Goal: Task Accomplishment & Management: Manage account settings

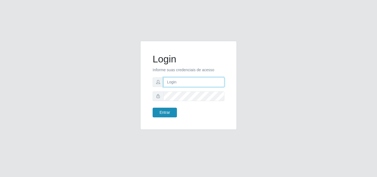
type input "franciclebersuper@manaira"
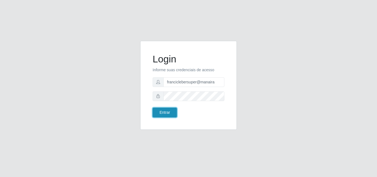
click at [169, 111] on button "Entrar" at bounding box center [165, 113] width 24 height 10
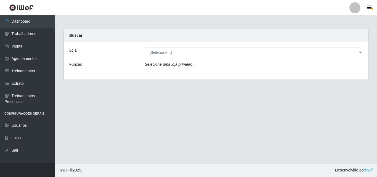
drag, startPoint x: 191, startPoint y: 59, endPoint x: 196, endPoint y: 55, distance: 6.5
click at [192, 59] on div "Loja [Selecione...] Supermercado Manaira Função Selecione uma loja primeiro..." at bounding box center [216, 61] width 305 height 38
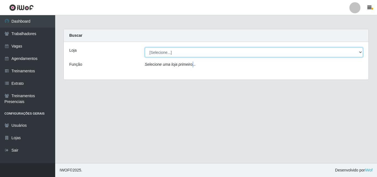
click at [196, 55] on select "[Selecione...] Supermercado Manaira" at bounding box center [254, 53] width 219 height 10
select select "443"
click at [145, 48] on select "[Selecione...] Supermercado Manaira" at bounding box center [254, 53] width 219 height 10
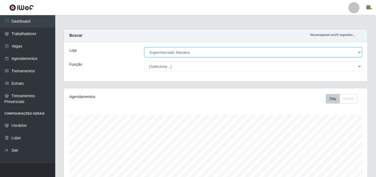
scroll to position [115, 304]
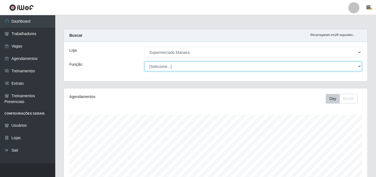
click at [219, 67] on select "[Selecione...] ASG ASG + ASG ++ Embalador Embalador + Embalador ++ Operador de …" at bounding box center [253, 67] width 217 height 10
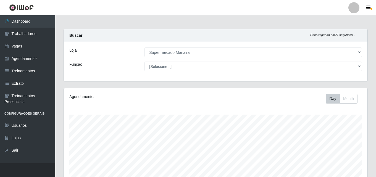
drag, startPoint x: 175, startPoint y: 36, endPoint x: 71, endPoint y: 31, distance: 104.3
click at [169, 36] on div "Buscar Recarregando em 27 segundos..." at bounding box center [216, 35] width 304 height 13
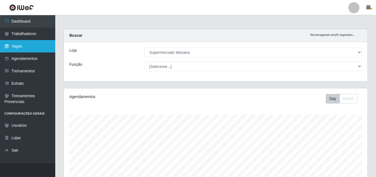
click at [26, 47] on link "Vagas" at bounding box center [27, 46] width 55 height 12
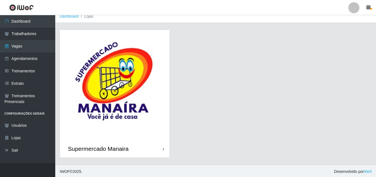
scroll to position [6, 0]
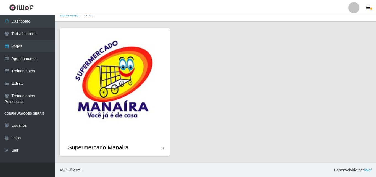
drag, startPoint x: 162, startPoint y: 144, endPoint x: 161, endPoint y: 135, distance: 8.3
click at [162, 144] on div "Supermercado Manaira" at bounding box center [115, 147] width 110 height 18
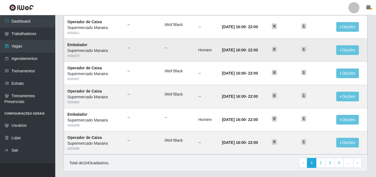
scroll to position [276, 0]
click at [321, 163] on link "2" at bounding box center [320, 163] width 9 height 10
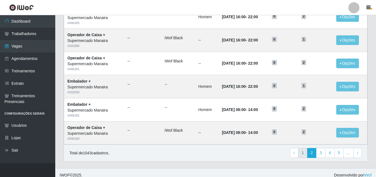
scroll to position [291, 0]
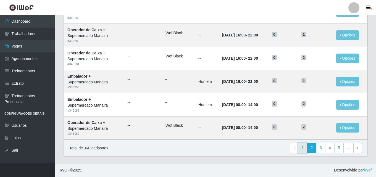
click at [304, 149] on link "1" at bounding box center [302, 148] width 9 height 10
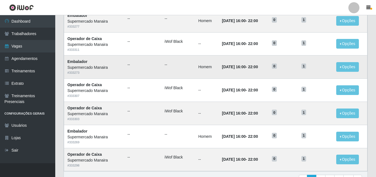
scroll to position [291, 0]
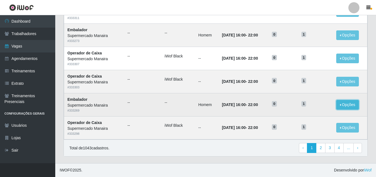
click at [346, 105] on button "Opções" at bounding box center [347, 105] width 23 height 10
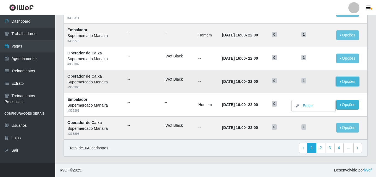
click at [348, 82] on button "Opções" at bounding box center [347, 82] width 23 height 10
click at [310, 82] on link "Editar" at bounding box center [305, 82] width 16 height 4
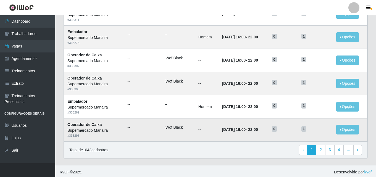
scroll to position [291, 0]
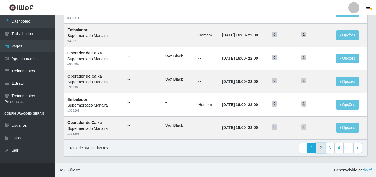
click at [323, 149] on link "2" at bounding box center [320, 148] width 9 height 10
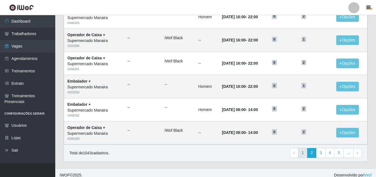
scroll to position [291, 0]
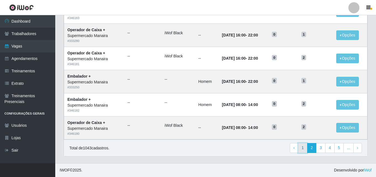
click at [303, 147] on link "1" at bounding box center [302, 148] width 9 height 10
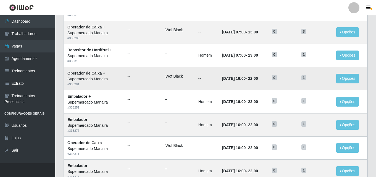
scroll to position [166, 0]
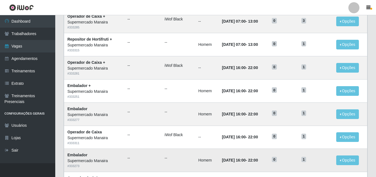
click at [260, 167] on td "[DATE] 16:00 - 22:00" at bounding box center [244, 160] width 50 height 23
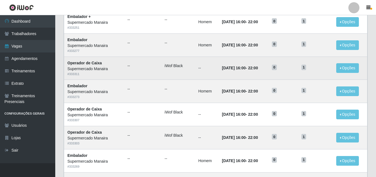
scroll to position [249, 0]
